Goal: Use online tool/utility: Utilize a website feature to perform a specific function

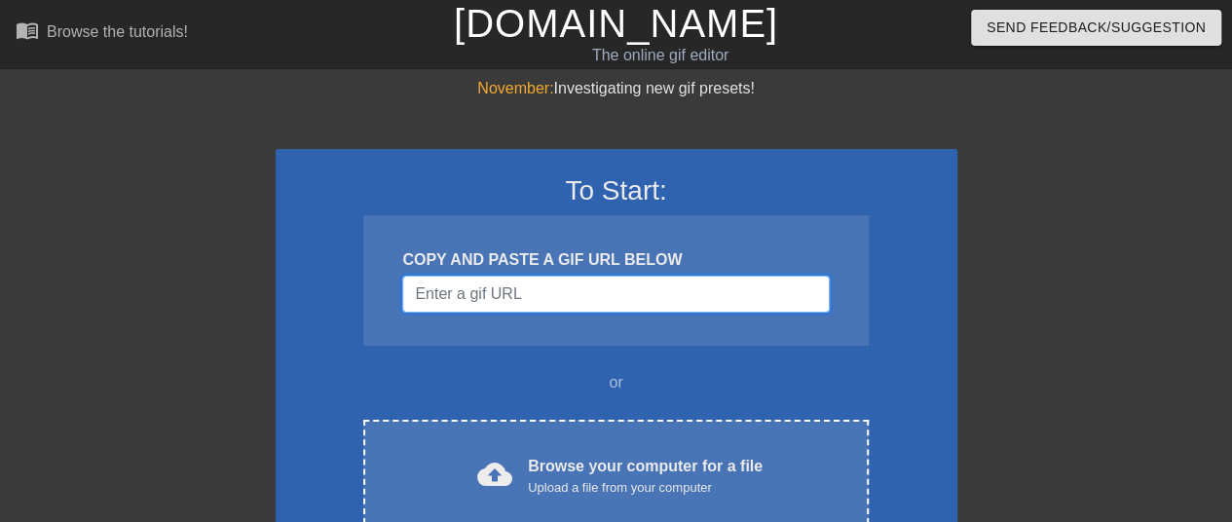
click at [653, 283] on input "Username" at bounding box center [615, 294] width 427 height 37
click at [557, 297] on input "Username" at bounding box center [615, 294] width 427 height 37
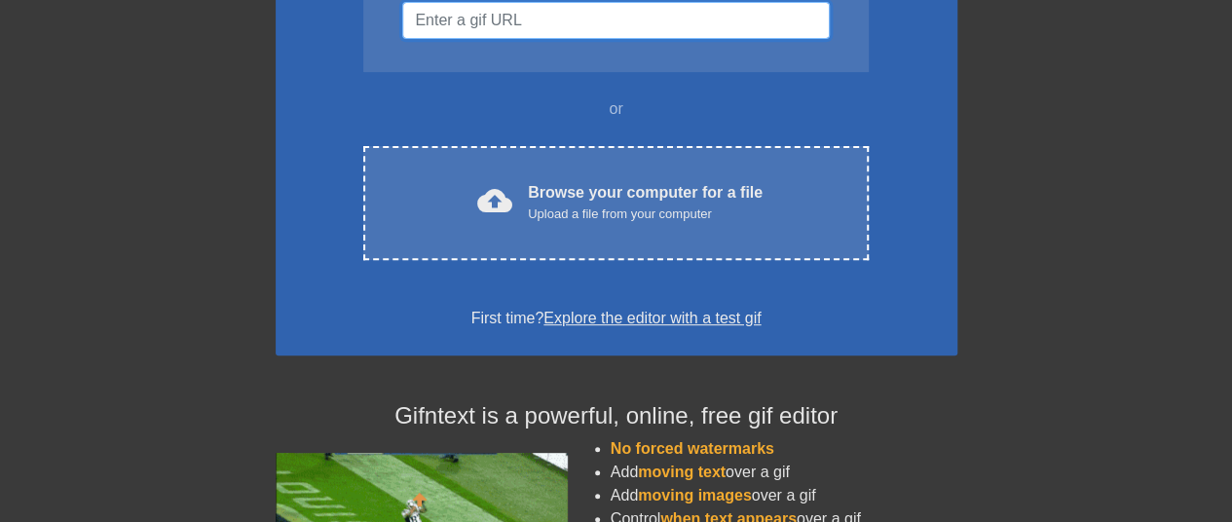
scroll to position [275, 0]
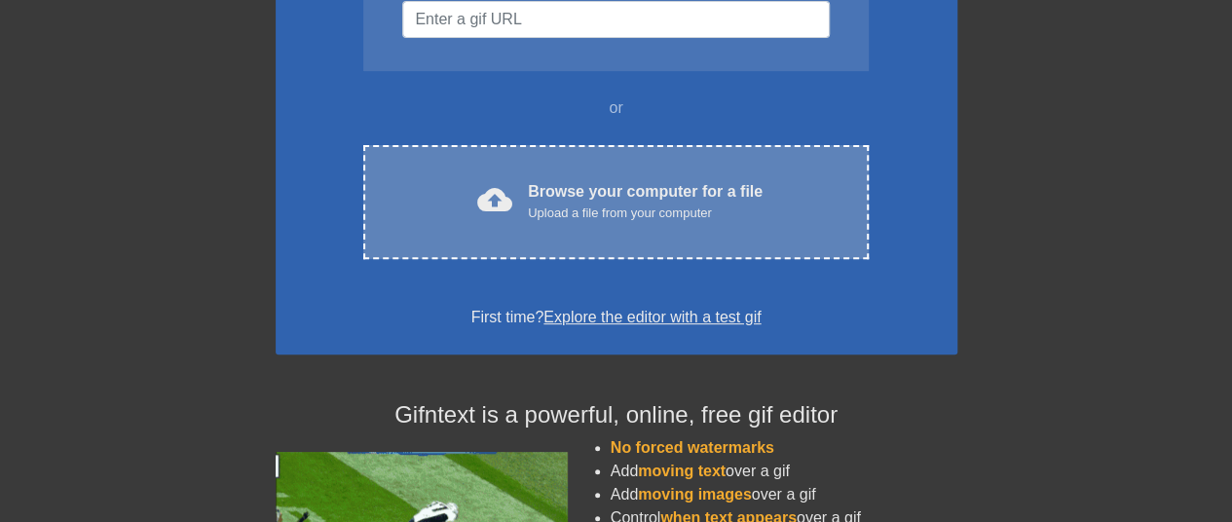
click at [614, 209] on div "Upload a file from your computer" at bounding box center [645, 213] width 235 height 19
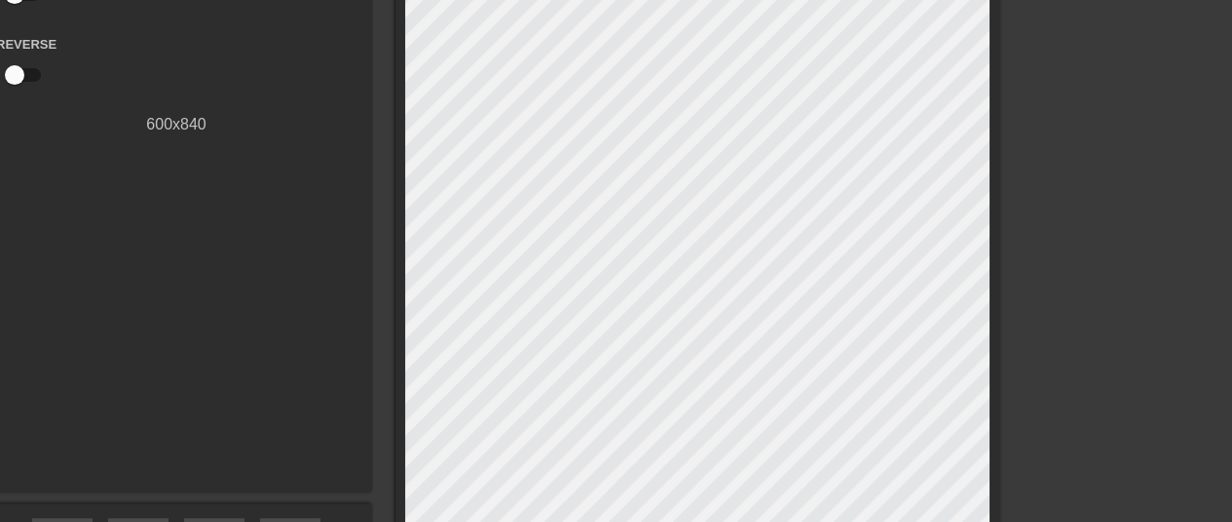
scroll to position [0, 0]
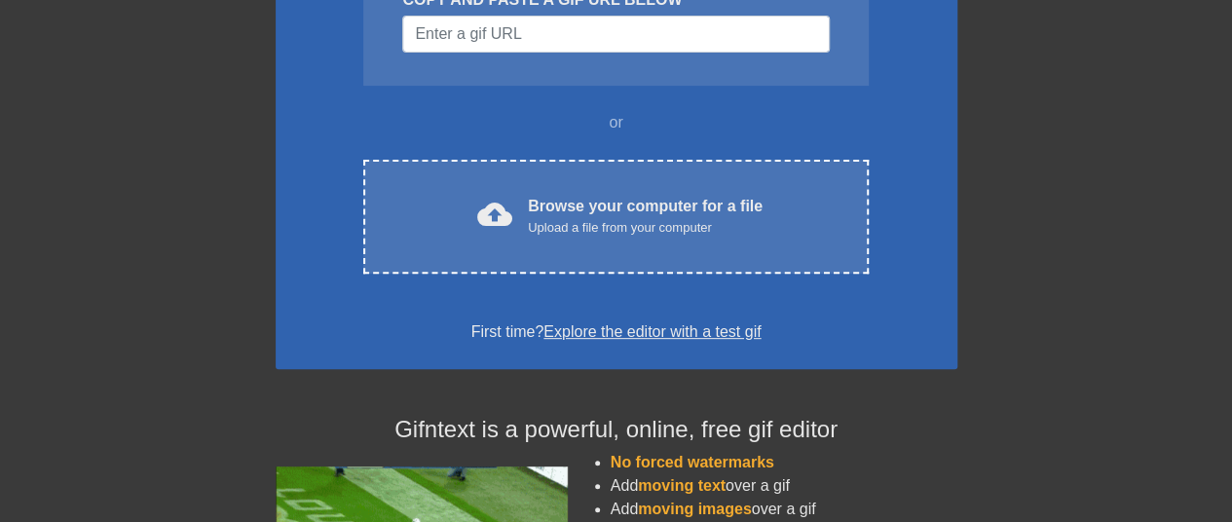
scroll to position [258, 0]
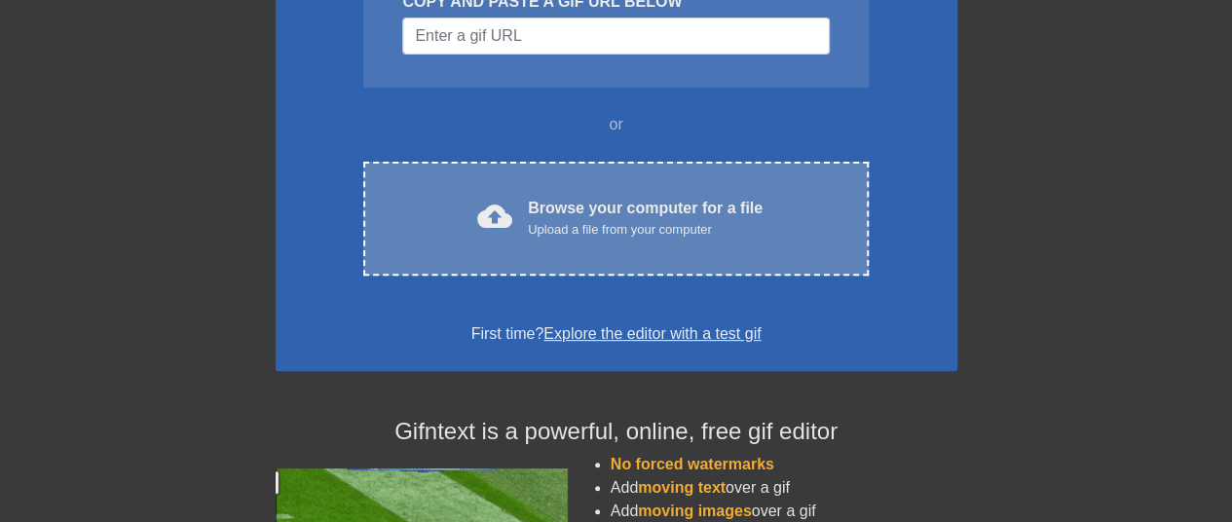
click at [633, 241] on div "cloud_upload Browse your computer for a file Upload a file from your computer C…" at bounding box center [615, 219] width 505 height 114
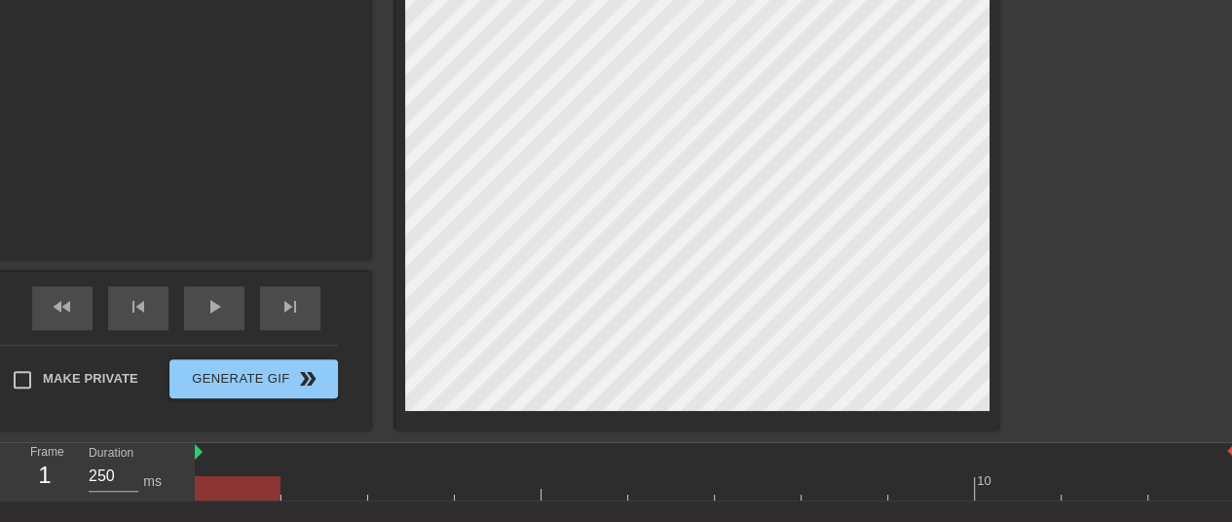
scroll to position [0, 0]
